Goal: Find specific page/section: Find specific page/section

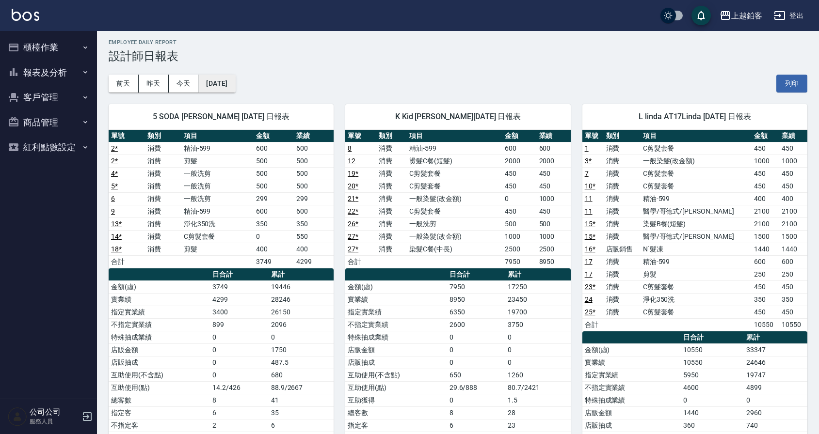
click at [214, 87] on button "[DATE]" at bounding box center [216, 84] width 37 height 18
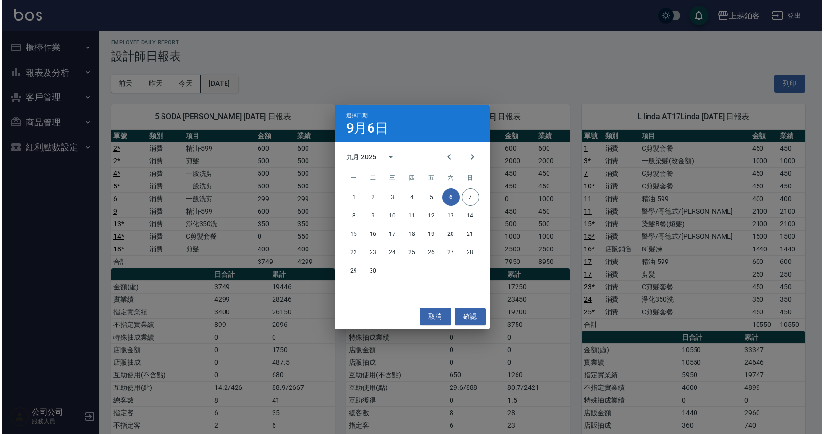
scroll to position [4, 0]
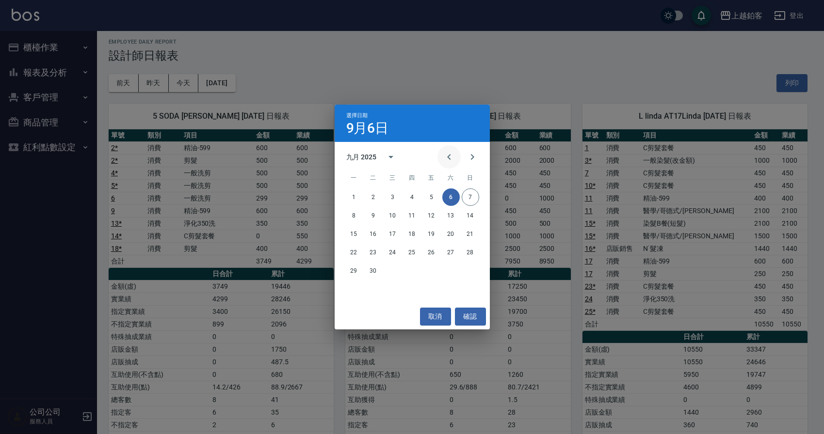
click at [449, 160] on icon "Previous month" at bounding box center [449, 157] width 12 height 12
click at [465, 273] on button "31" at bounding box center [470, 270] width 17 height 17
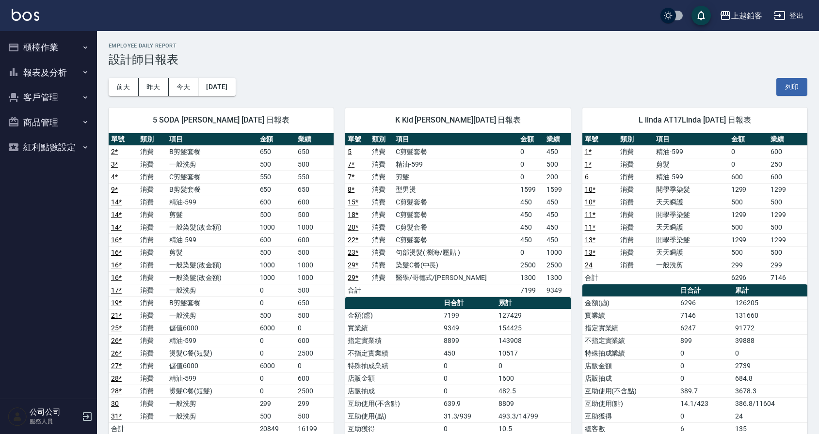
click at [81, 90] on button "客戶管理" at bounding box center [48, 97] width 89 height 25
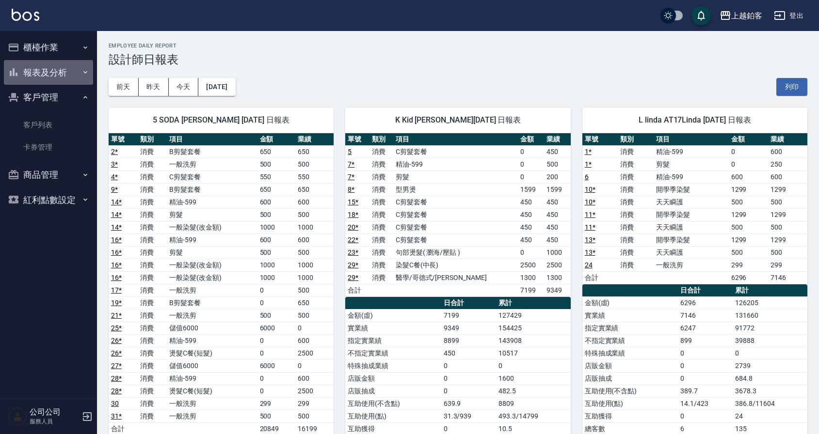
click at [76, 80] on button "報表及分析" at bounding box center [48, 72] width 89 height 25
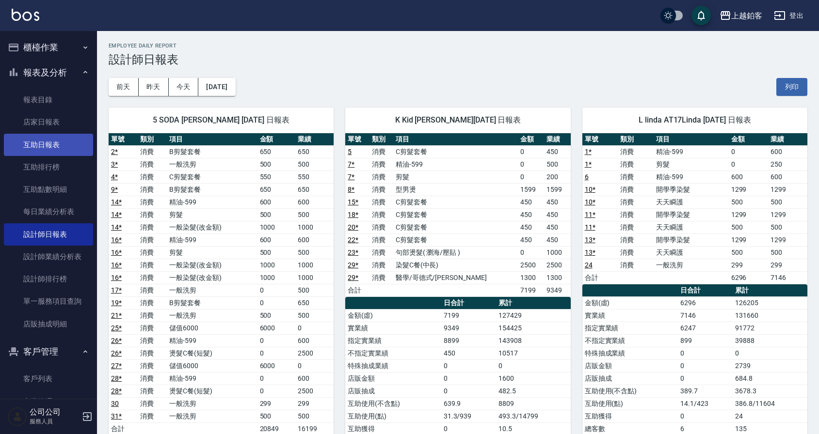
scroll to position [3, 0]
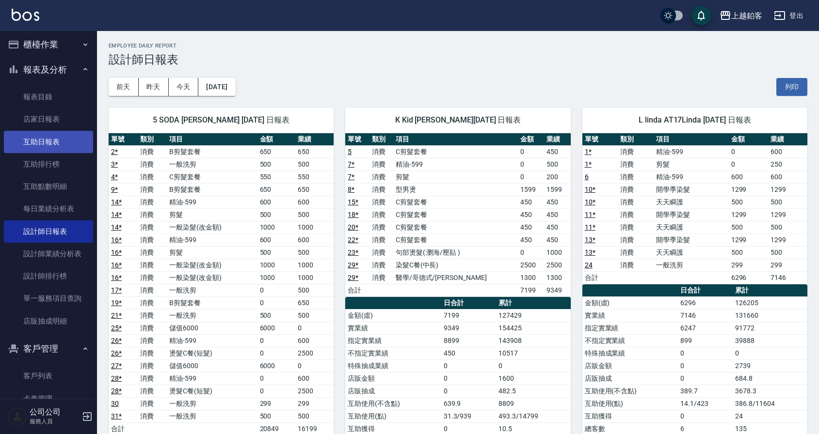
click at [70, 149] on link "互助日報表" at bounding box center [48, 142] width 89 height 22
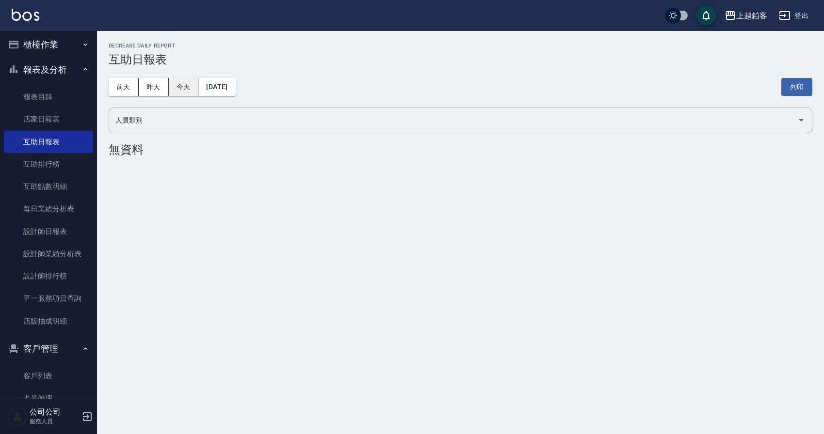
click at [193, 90] on button "今天" at bounding box center [184, 87] width 30 height 18
click at [215, 90] on button "[DATE]" at bounding box center [216, 87] width 37 height 18
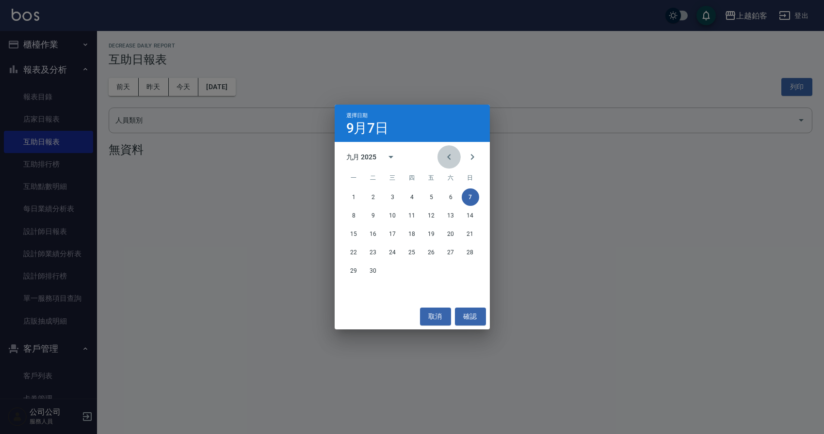
click at [449, 160] on icon "Previous month" at bounding box center [449, 157] width 12 height 12
click at [468, 278] on button "31" at bounding box center [470, 270] width 17 height 17
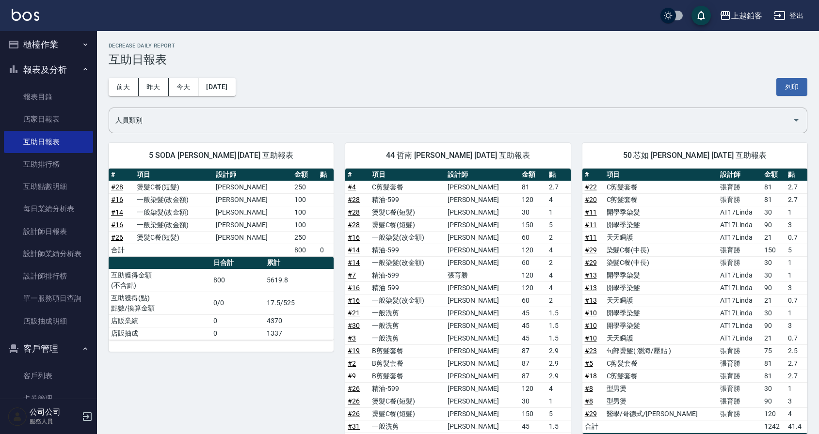
scroll to position [4, 0]
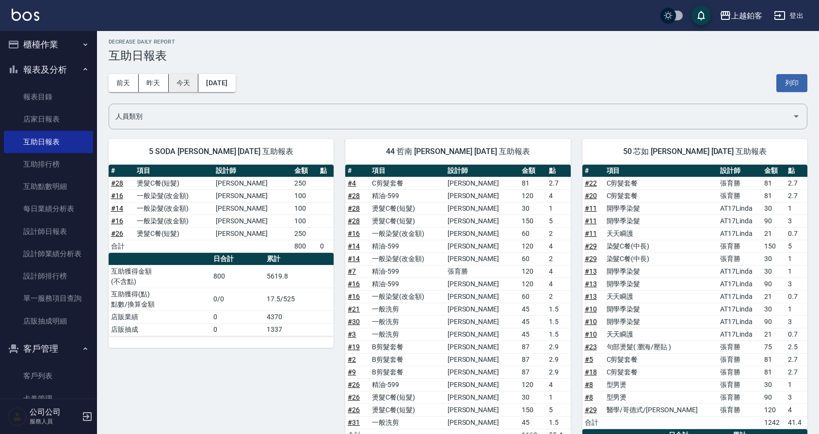
click at [186, 89] on button "今天" at bounding box center [184, 83] width 30 height 18
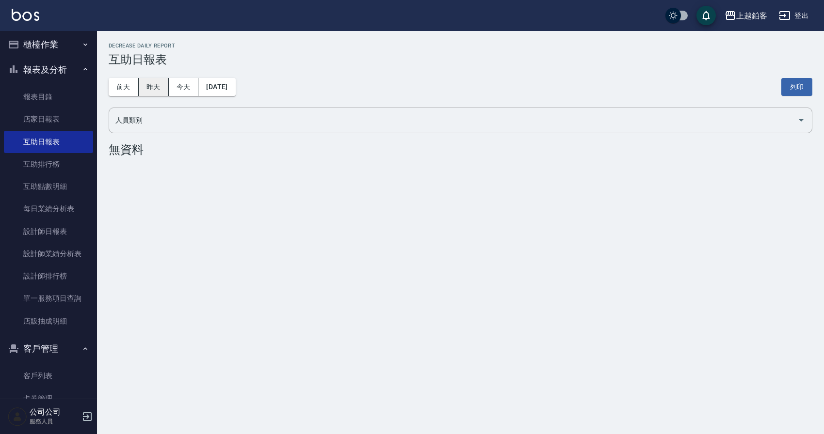
click at [161, 87] on button "昨天" at bounding box center [154, 87] width 30 height 18
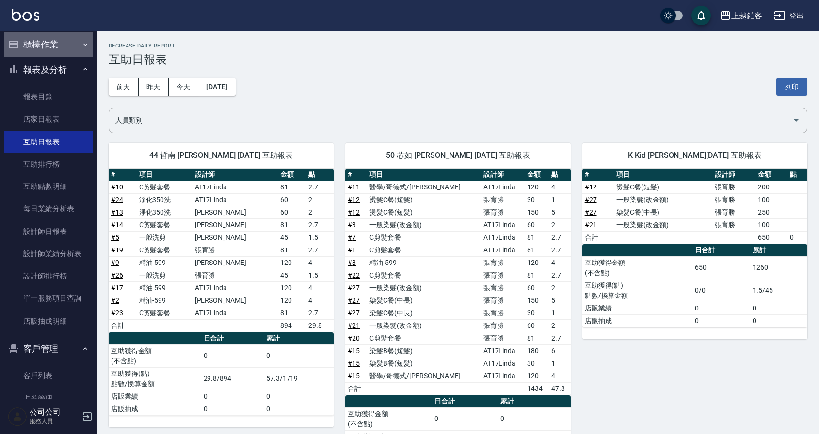
click at [65, 36] on button "櫃檯作業" at bounding box center [48, 44] width 89 height 25
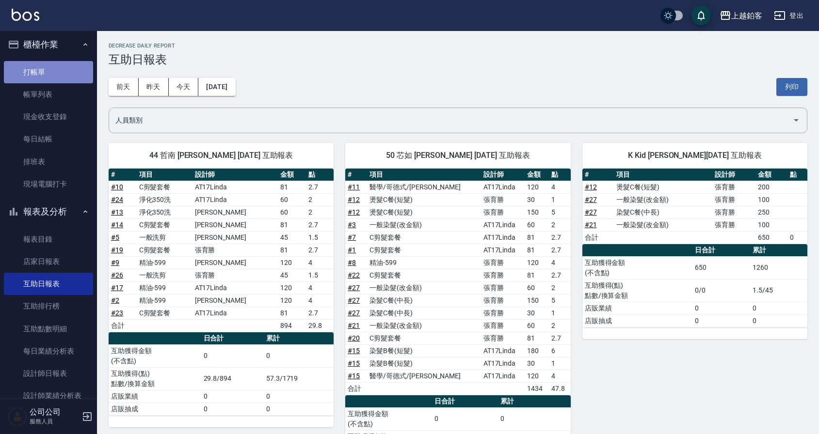
click at [66, 63] on link "打帳單" at bounding box center [48, 72] width 89 height 22
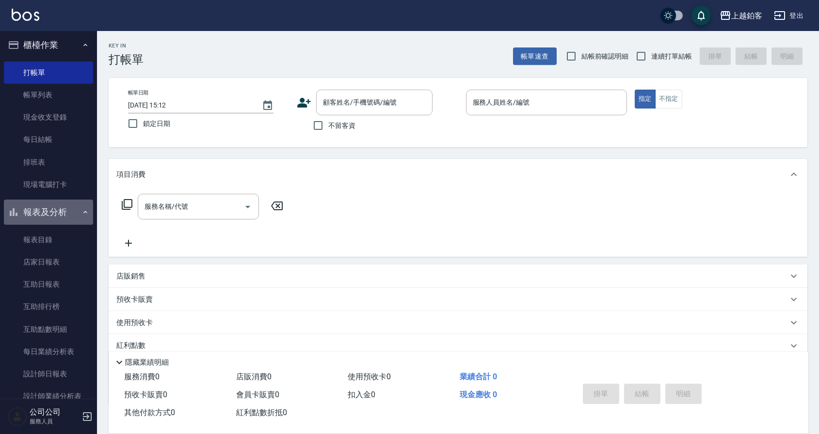
click at [66, 210] on button "報表及分析" at bounding box center [48, 212] width 89 height 25
